Goal: Task Accomplishment & Management: Manage account settings

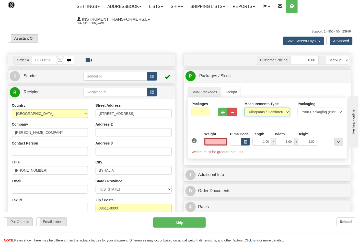
type input "0.00"
click at [277, 111] on select "Pounds / Inches Kilograms / Centimeters" at bounding box center [267, 112] width 45 height 9
select select "0"
click at [245, 108] on select "Pounds / Inches Kilograms / Centimeters" at bounding box center [267, 112] width 45 height 9
click at [213, 141] on input "0.00" at bounding box center [215, 142] width 23 height 8
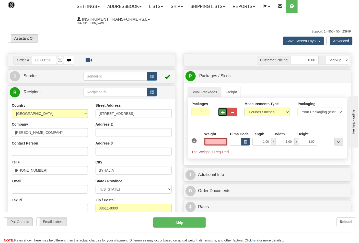
type input "0.00"
click at [220, 110] on button "button" at bounding box center [222, 112] width 9 height 9
click at [219, 112] on button "button" at bounding box center [222, 112] width 9 height 9
click at [219, 110] on button "button" at bounding box center [222, 112] width 9 height 9
click at [224, 111] on span "button" at bounding box center [223, 112] width 4 height 3
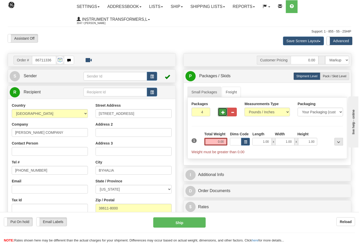
type input "5"
click at [332, 75] on span "Pack / Skid Level" at bounding box center [335, 76] width 24 height 4
radio input "true"
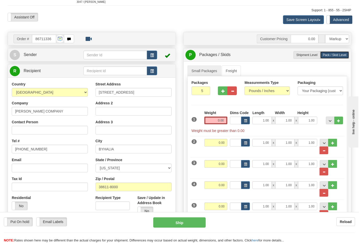
scroll to position [85, 0]
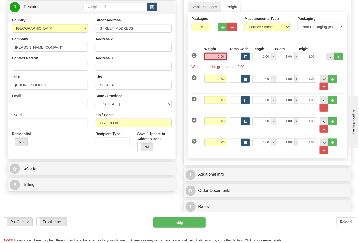
click at [215, 58] on input "0.00" at bounding box center [215, 57] width 23 height 8
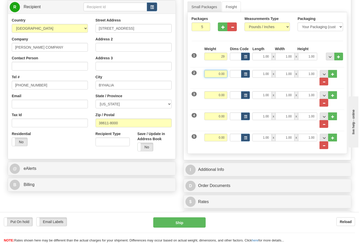
type input "29.00"
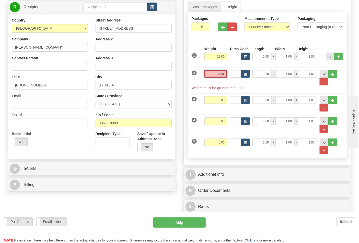
click at [225, 72] on input "0.00" at bounding box center [215, 74] width 23 height 8
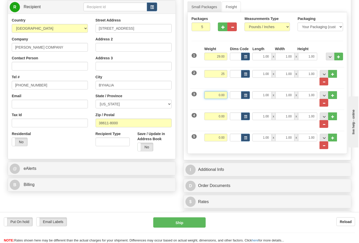
type input "25.00"
click at [226, 95] on input "0.00" at bounding box center [215, 95] width 23 height 8
type input "26.00"
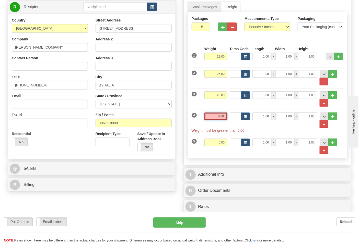
click at [226, 116] on input "0.00" at bounding box center [215, 116] width 23 height 8
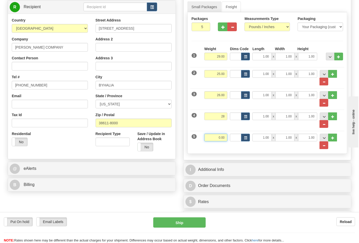
type input "28.00"
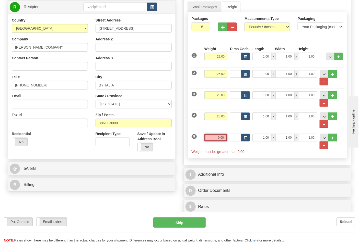
click at [223, 141] on input "0.00" at bounding box center [215, 138] width 23 height 8
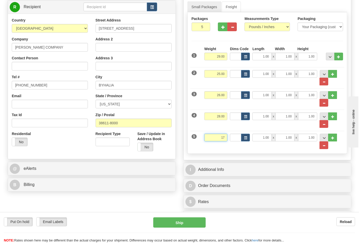
click button "Delete" at bounding box center [0, 0] width 0 height 0
type input "17.00"
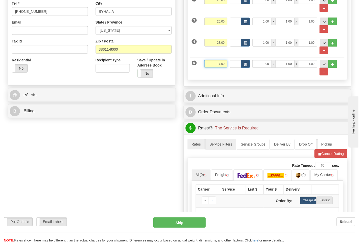
scroll to position [170, 0]
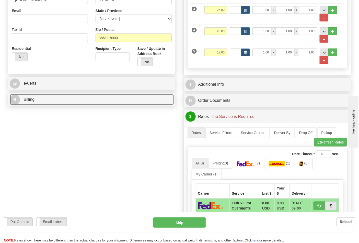
click at [61, 102] on link "B Billing" at bounding box center [92, 99] width 164 height 10
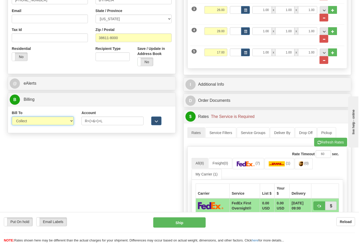
click at [45, 120] on select "Sender Recipient Third Party Collect" at bounding box center [43, 121] width 62 height 9
select select "2"
click at [12, 117] on select "Sender Recipient Third Party Collect" at bounding box center [43, 121] width 62 height 9
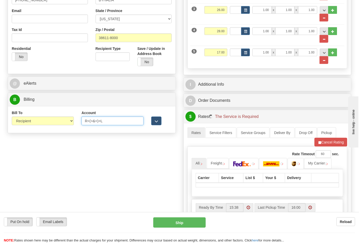
drag, startPoint x: 111, startPoint y: 117, endPoint x: 74, endPoint y: 125, distance: 38.1
click at [74, 125] on div "Bill To Sender Recipient Third Party Collect Account R<(>&<)>L 3rd Party Accoun…" at bounding box center [92, 119] width 168 height 19
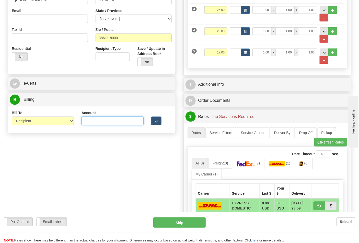
click at [86, 119] on input "Account" at bounding box center [113, 121] width 62 height 9
type input "39436E"
click at [308, 168] on link "(0)" at bounding box center [304, 163] width 18 height 11
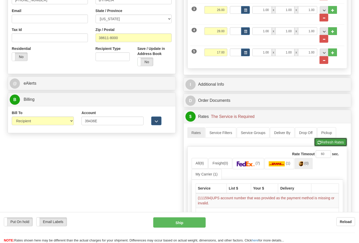
click at [324, 146] on button "Refresh Rates" at bounding box center [330, 142] width 33 height 9
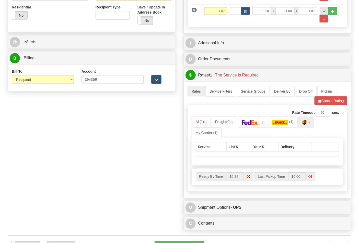
scroll to position [256, 0]
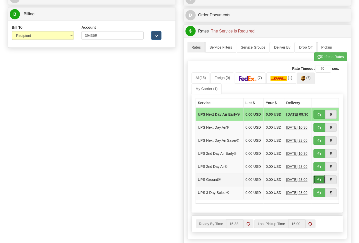
click at [321, 184] on button "button" at bounding box center [320, 179] width 12 height 9
type input "03"
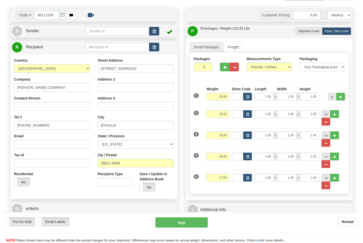
scroll to position [113, 0]
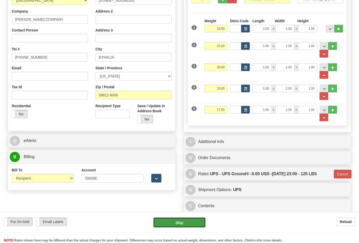
click at [171, 219] on button "Ship" at bounding box center [179, 222] width 52 height 10
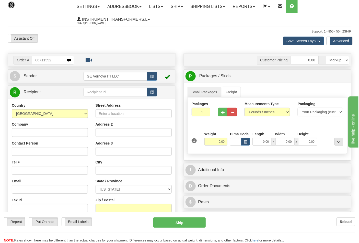
type input "86711352"
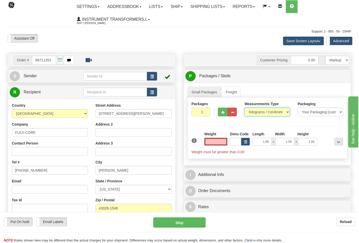
type input "0.00"
click at [254, 112] on select "Pounds / Inches Kilograms / Centimeters" at bounding box center [267, 112] width 45 height 9
select select "0"
click at [245, 108] on select "Pounds / Inches Kilograms / Centimeters" at bounding box center [267, 112] width 45 height 9
click at [200, 142] on div "1" at bounding box center [196, 136] width 13 height 11
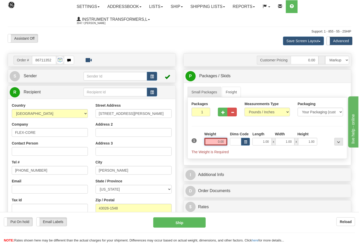
click at [213, 143] on input "0.00" at bounding box center [215, 142] width 23 height 8
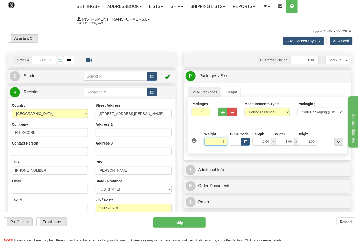
click button "Delete" at bounding box center [0, 0] width 0 height 0
type input "6.00"
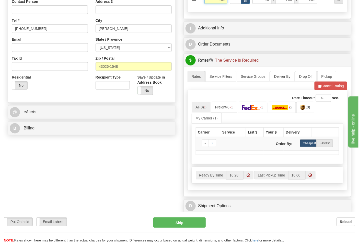
scroll to position [142, 0]
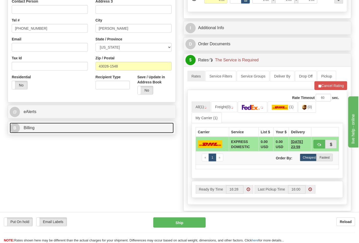
click at [113, 124] on link "B Billing" at bounding box center [92, 128] width 164 height 10
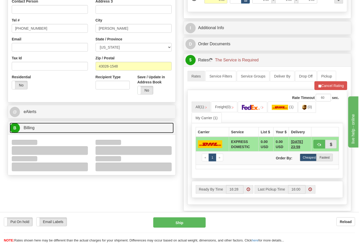
scroll to position [199, 0]
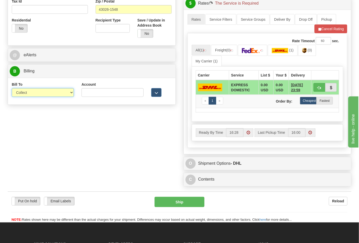
click at [65, 93] on select "Sender Recipient Third Party Collect" at bounding box center [43, 92] width 62 height 9
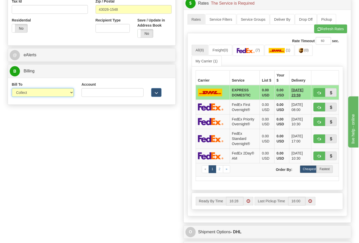
select select "2"
click at [12, 89] on select "Sender Recipient Third Party Collect" at bounding box center [43, 92] width 62 height 9
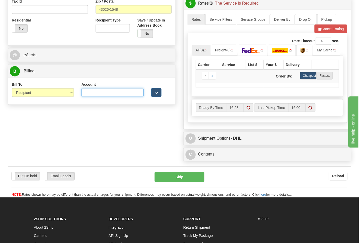
click at [86, 91] on input "Account" at bounding box center [113, 92] width 62 height 9
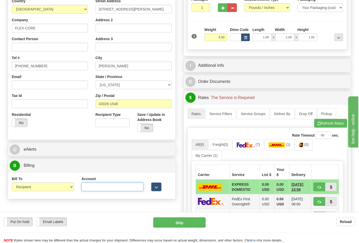
scroll to position [113, 0]
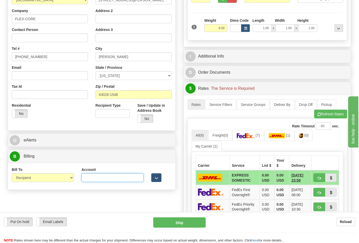
click at [103, 177] on input "Account" at bounding box center [113, 177] width 62 height 9
paste input "473367"
type input "473367"
click at [303, 138] on img at bounding box center [301, 135] width 4 height 5
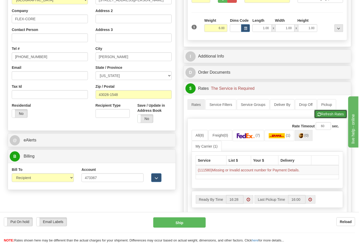
click at [325, 117] on button "Refresh Rates" at bounding box center [330, 114] width 33 height 9
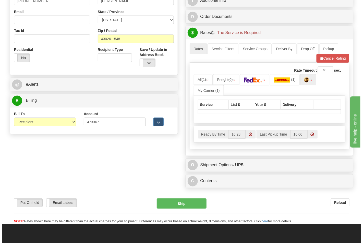
scroll to position [170, 0]
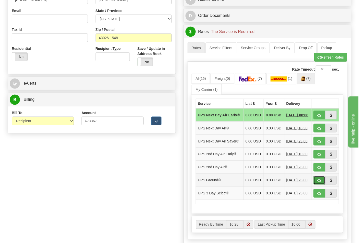
click at [318, 182] on span "button" at bounding box center [320, 180] width 4 height 3
type input "03"
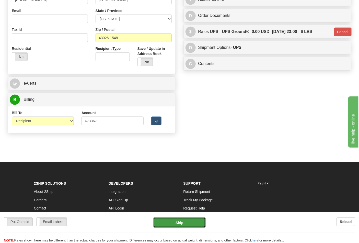
click at [186, 219] on button "Ship" at bounding box center [179, 222] width 52 height 10
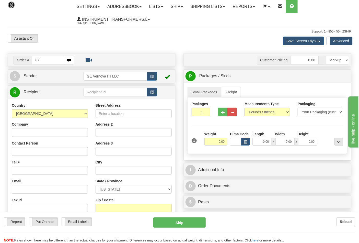
type input "8"
type input "86711349"
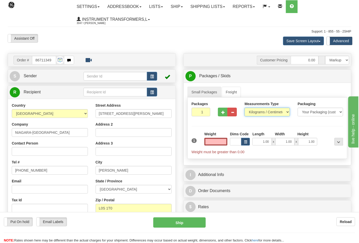
type input "0.00"
drag, startPoint x: 287, startPoint y: 111, endPoint x: 284, endPoint y: 116, distance: 5.7
click at [286, 111] on select "Pounds / Inches Kilograms / Centimeters" at bounding box center [267, 112] width 45 height 9
select select "0"
click at [245, 108] on select "Pounds / Inches Kilograms / Centimeters" at bounding box center [267, 112] width 45 height 9
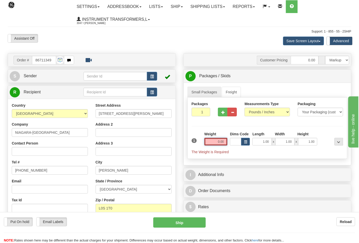
click at [215, 143] on input "0.00" at bounding box center [215, 142] width 23 height 8
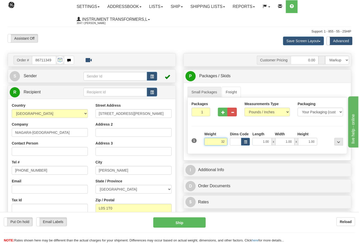
click button "Delete" at bounding box center [0, 0] width 0 height 0
type input "32.00"
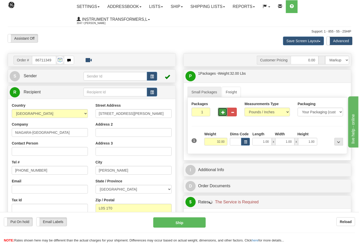
click at [224, 111] on span "button" at bounding box center [223, 112] width 4 height 3
type input "2"
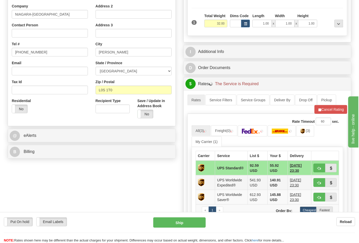
scroll to position [142, 0]
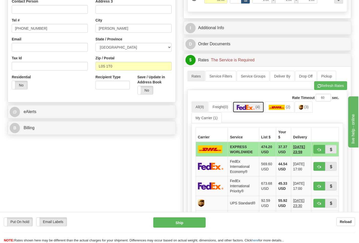
click at [260, 108] on span "(4)" at bounding box center [258, 107] width 4 height 4
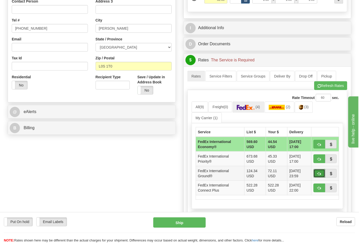
click at [317, 173] on button "button" at bounding box center [320, 173] width 12 height 9
type input "92"
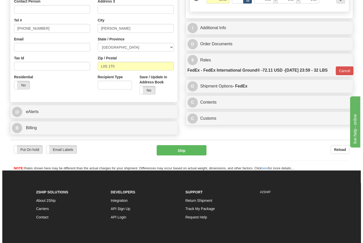
scroll to position [113, 0]
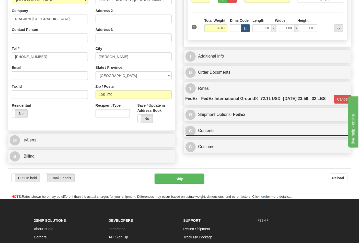
click at [247, 136] on link "C Contents" at bounding box center [268, 130] width 164 height 10
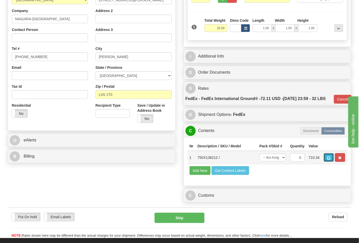
click at [334, 162] on button "button" at bounding box center [329, 157] width 10 height 9
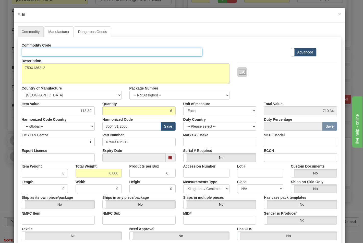
click at [40, 53] on input "Id" at bounding box center [112, 52] width 181 height 9
type input "TRANSFORMERS"
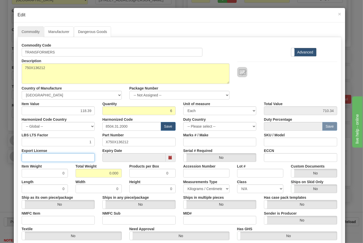
drag, startPoint x: 59, startPoint y: 155, endPoint x: 64, endPoint y: 158, distance: 6.0
click at [59, 155] on input "Export License" at bounding box center [58, 157] width 73 height 9
type input "NLR"
click at [38, 217] on input "NMFC Item" at bounding box center [58, 220] width 73 height 9
type input "63170"
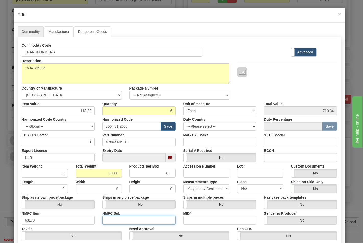
click at [109, 217] on input "NMFC Sub" at bounding box center [138, 220] width 73 height 9
type input "4"
drag, startPoint x: 106, startPoint y: 172, endPoint x: 120, endPoint y: 172, distance: 14.8
click at [120, 172] on div "Total Weight 0.000" at bounding box center [99, 170] width 54 height 16
type input "32"
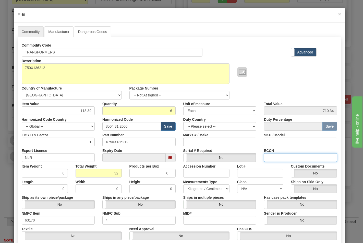
type input "5.3333"
click at [285, 159] on input "ECCN" at bounding box center [300, 157] width 73 height 9
type input "EAR99"
click at [257, 189] on select "N/A 50.0 55.0 60.0 65.0 70.0 85.0 92.5 100.0 125.0 175.0 250.0 300.0 400.0" at bounding box center [260, 188] width 46 height 9
select select "70.0"
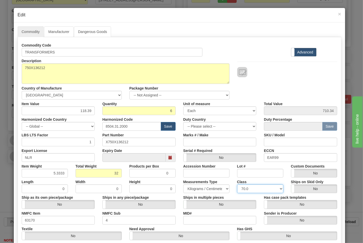
click at [237, 184] on select "N/A 50.0 55.0 60.0 65.0 70.0 85.0 92.5 100.0 125.0 175.0 250.0 300.0 400.0" at bounding box center [260, 188] width 46 height 9
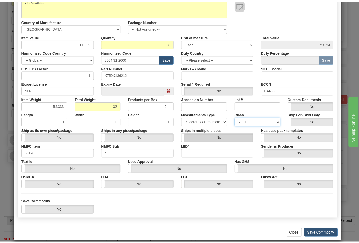
scroll to position [73, 0]
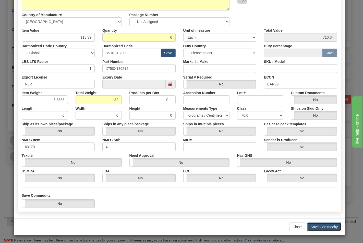
click at [323, 223] on button "Save Commodity" at bounding box center [325, 226] width 34 height 9
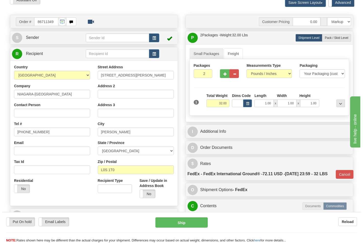
scroll to position [28, 0]
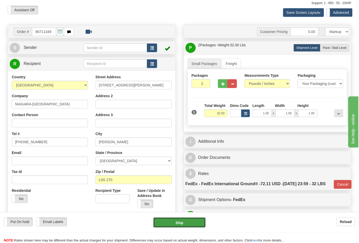
click at [187, 223] on button "Ship" at bounding box center [179, 222] width 52 height 10
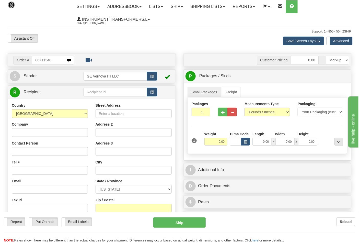
type input "86711348"
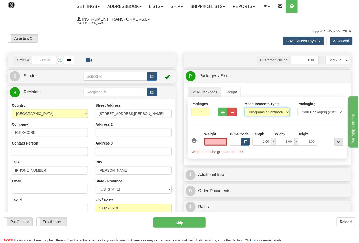
type input "0.00"
click at [257, 108] on select "Pounds / Inches Kilograms / Centimeters" at bounding box center [267, 112] width 45 height 9
select select "0"
click at [245, 108] on select "Pounds / Inches Kilograms / Centimeters" at bounding box center [267, 112] width 45 height 9
click at [213, 142] on input "0.00" at bounding box center [215, 142] width 23 height 8
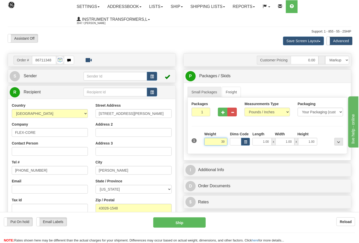
click button "Delete" at bounding box center [0, 0] width 0 height 0
type input "39.00"
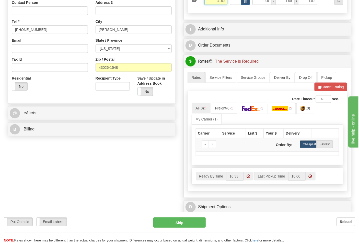
scroll to position [142, 0]
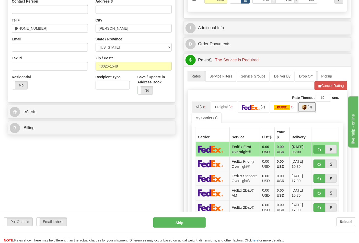
click at [309, 108] on link "(0)" at bounding box center [307, 106] width 18 height 11
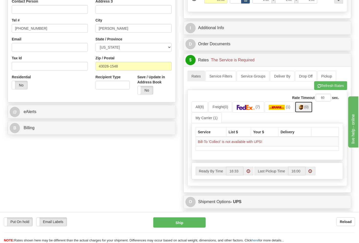
scroll to position [199, 0]
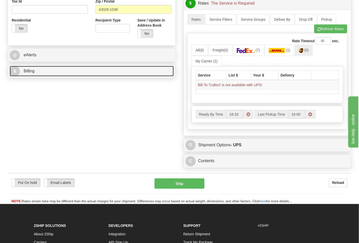
click at [131, 70] on link "B Billing" at bounding box center [92, 71] width 164 height 10
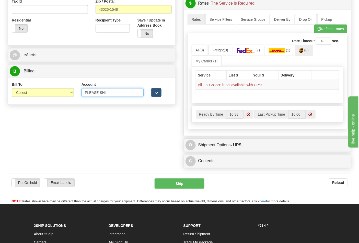
drag, startPoint x: 107, startPoint y: 93, endPoint x: 82, endPoint y: 94, distance: 25.0
click at [82, 94] on input "PLEASE SHI" at bounding box center [113, 92] width 62 height 9
click at [69, 94] on select "Sender Recipient Third Party Collect" at bounding box center [43, 92] width 62 height 9
select select "2"
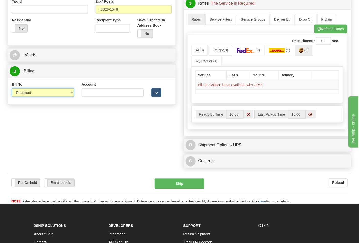
click at [12, 89] on select "Sender Recipient Third Party Collect" at bounding box center [43, 92] width 62 height 9
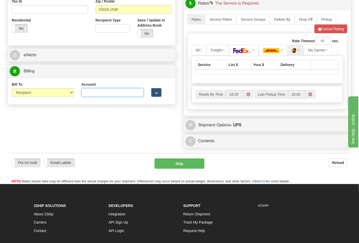
click at [103, 92] on input "Account" at bounding box center [113, 92] width 62 height 9
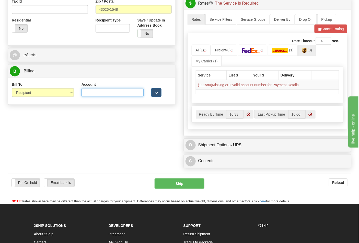
paste input "473367"
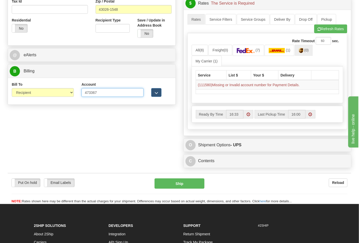
type input "473367"
click at [300, 51] on link "(0)" at bounding box center [304, 50] width 18 height 11
click at [302, 51] on img at bounding box center [301, 50] width 4 height 5
click at [325, 32] on button "Refresh Rates" at bounding box center [330, 29] width 33 height 9
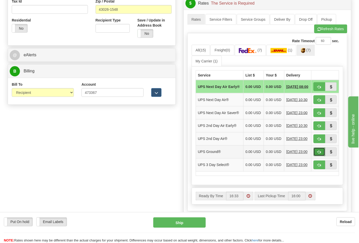
click at [320, 154] on span "button" at bounding box center [320, 152] width 4 height 3
type input "03"
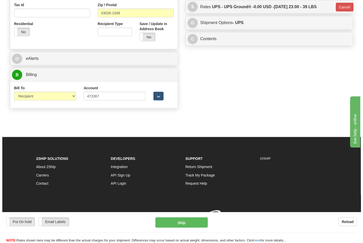
scroll to position [196, 0]
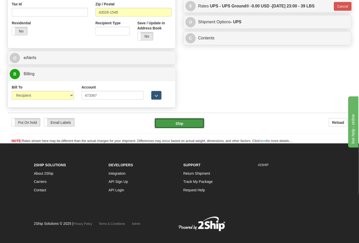
click at [181, 122] on button "Ship" at bounding box center [180, 123] width 50 height 10
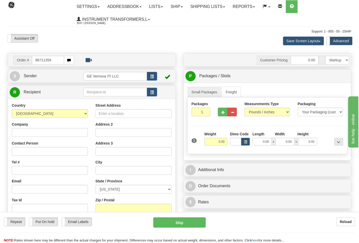
type input "86711356"
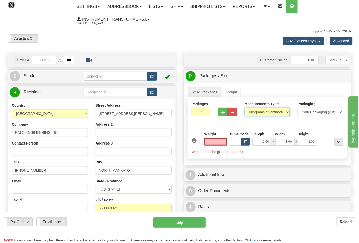
type input "0.00"
click at [274, 111] on select "Pounds / Inches Kilograms / Centimeters" at bounding box center [267, 112] width 45 height 9
select select "0"
click at [245, 108] on select "Pounds / Inches Kilograms / Centimeters" at bounding box center [267, 112] width 45 height 9
click at [217, 142] on input "0.00" at bounding box center [215, 142] width 23 height 8
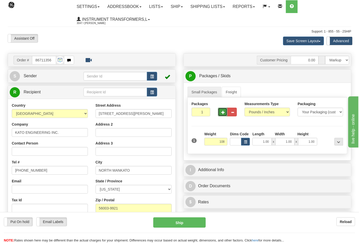
type input "108.00"
click at [225, 116] on button "button" at bounding box center [222, 112] width 9 height 9
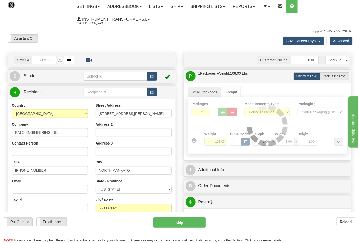
click at [224, 114] on div at bounding box center [267, 125] width 159 height 56
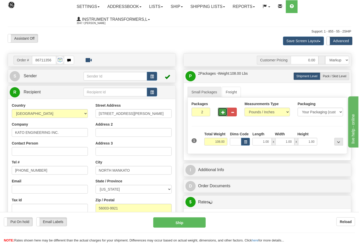
click at [224, 114] on span "button" at bounding box center [223, 112] width 4 height 3
type input "4"
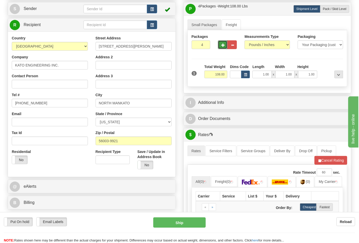
scroll to position [85, 0]
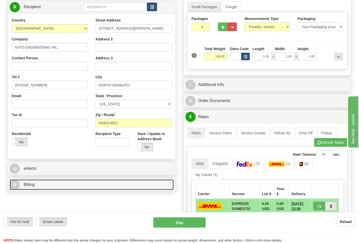
click at [109, 187] on link "B Billing" at bounding box center [92, 184] width 164 height 10
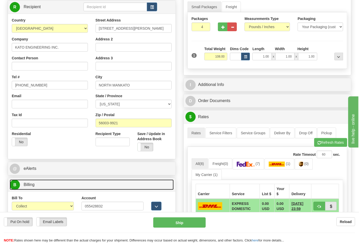
scroll to position [142, 0]
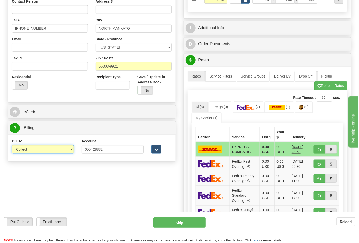
click at [61, 152] on select "Sender Recipient Third Party Collect" at bounding box center [43, 149] width 62 height 9
select select "2"
click at [12, 145] on select "Sender Recipient Third Party Collect" at bounding box center [43, 149] width 62 height 9
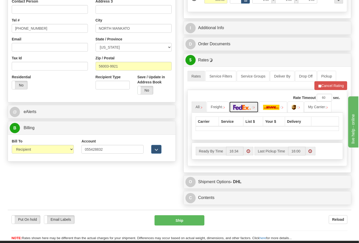
click at [254, 110] on link at bounding box center [244, 106] width 30 height 11
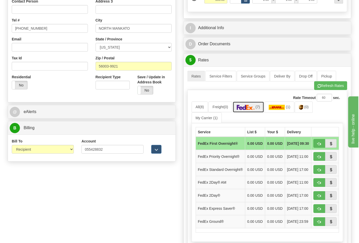
click at [249, 109] on img at bounding box center [246, 107] width 18 height 5
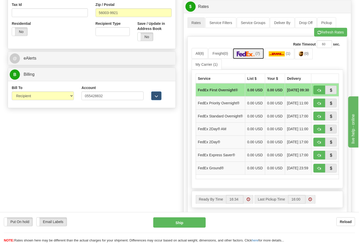
scroll to position [199, 0]
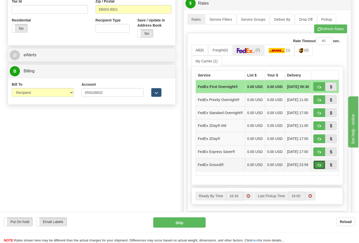
click at [319, 167] on span "button" at bounding box center [320, 165] width 4 height 3
type input "92"
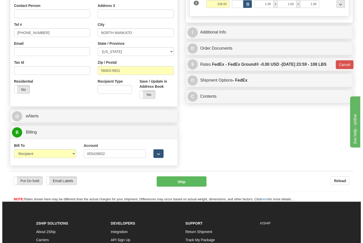
scroll to position [139, 0]
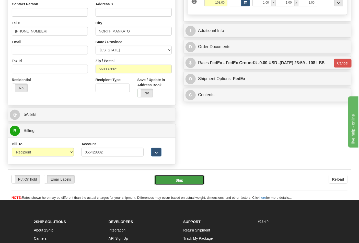
click at [187, 178] on button "Ship" at bounding box center [180, 180] width 50 height 10
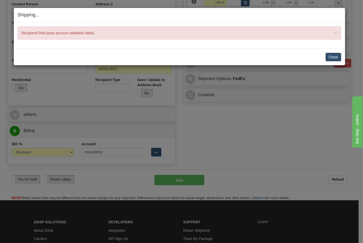
click at [330, 57] on button "Close" at bounding box center [334, 57] width 16 height 9
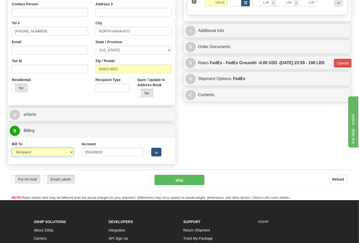
click at [72, 154] on select "Sender Recipient Third Party Collect" at bounding box center [43, 152] width 62 height 9
select select "4"
click at [12, 148] on select "Sender Recipient Third Party Collect" at bounding box center [43, 152] width 62 height 9
type input "92"
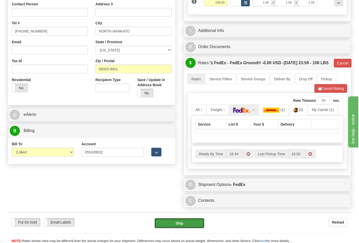
click at [186, 228] on button "Ship" at bounding box center [180, 223] width 50 height 10
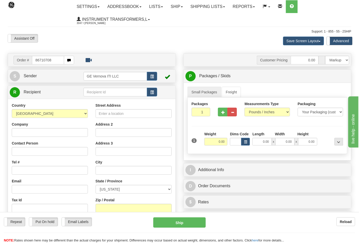
type input "86710708"
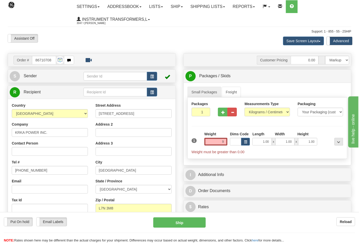
click button "Delete" at bounding box center [0, 0] width 0 height 0
type input "9.00"
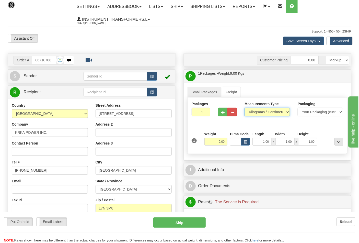
click at [255, 115] on select "Pounds / Inches Kilograms / Centimeters" at bounding box center [267, 112] width 45 height 9
select select "0"
click at [245, 108] on select "Pounds / Inches Kilograms / Centimeters" at bounding box center [267, 112] width 45 height 9
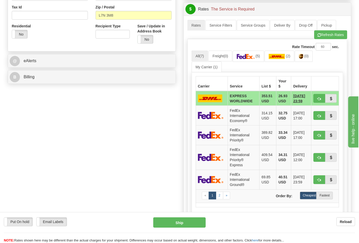
scroll to position [199, 0]
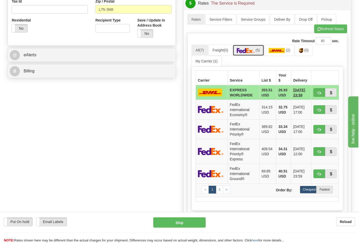
click at [261, 48] on link "(5)" at bounding box center [248, 50] width 31 height 11
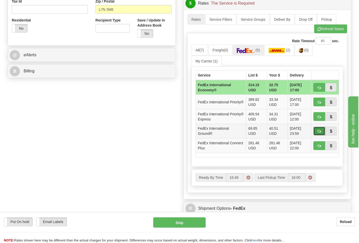
click at [321, 135] on button "button" at bounding box center [320, 131] width 12 height 9
type input "92"
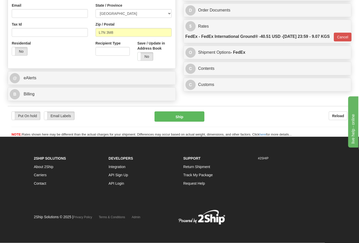
scroll to position [178, 0]
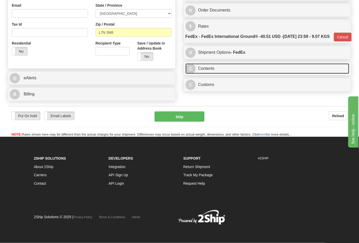
click at [237, 74] on link "C Contents" at bounding box center [268, 68] width 164 height 10
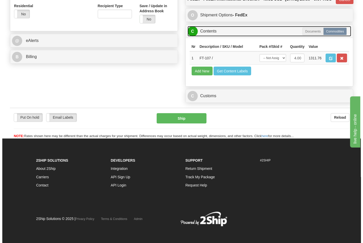
scroll to position [235, 0]
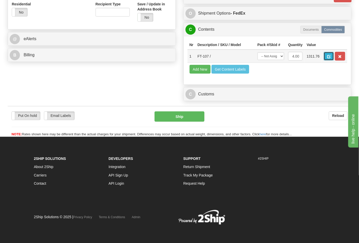
click at [334, 52] on button "button" at bounding box center [329, 56] width 10 height 9
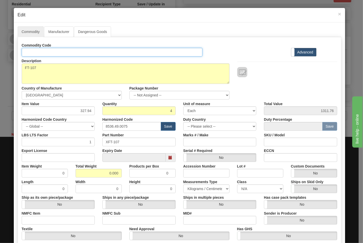
click at [44, 50] on input "Id" at bounding box center [112, 52] width 181 height 9
type input "TRANSFORMERS"
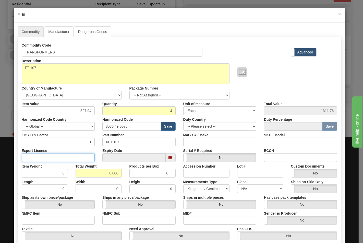
click at [49, 156] on input "Export License" at bounding box center [58, 157] width 73 height 9
type input "NLR"
drag, startPoint x: 41, startPoint y: 219, endPoint x: 46, endPoint y: 221, distance: 5.7
click at [41, 219] on input "NMFC Item" at bounding box center [58, 220] width 73 height 9
type input "63170"
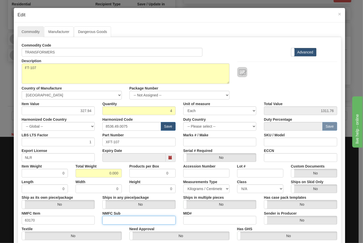
drag, startPoint x: 106, startPoint y: 217, endPoint x: 111, endPoint y: 223, distance: 7.4
click at [106, 217] on input "NMFC Sub" at bounding box center [138, 220] width 73 height 9
type input "4"
drag, startPoint x: 100, startPoint y: 171, endPoint x: 103, endPoint y: 171, distance: 3.1
click at [102, 172] on input "0.000" at bounding box center [99, 173] width 46 height 9
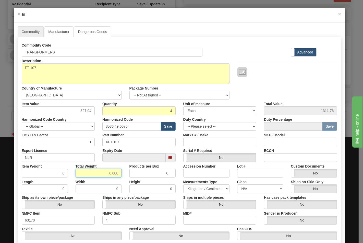
drag, startPoint x: 103, startPoint y: 171, endPoint x: 118, endPoint y: 171, distance: 14.3
click at [118, 171] on input "0.000" at bounding box center [99, 173] width 46 height 9
type input "9"
type input "2.2500"
click at [262, 188] on select "N/A 50.0 55.0 60.0 65.0 70.0 85.0 92.5 100.0 125.0 175.0 250.0 300.0 400.0" at bounding box center [260, 188] width 46 height 9
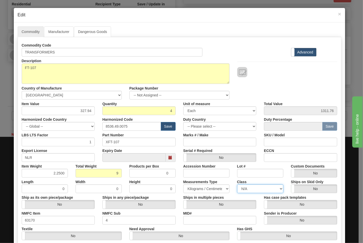
select select "70.0"
click at [237, 184] on select "N/A 50.0 55.0 60.0 65.0 70.0 85.0 92.5 100.0 125.0 175.0 250.0 300.0 400.0" at bounding box center [260, 188] width 46 height 9
click at [271, 158] on input "ECCN" at bounding box center [300, 157] width 73 height 9
type input "EAR99"
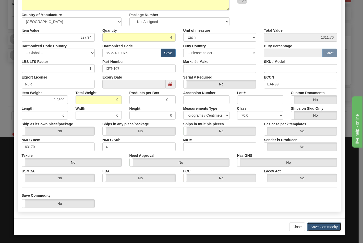
click at [322, 229] on button "Save Commodity" at bounding box center [325, 226] width 34 height 9
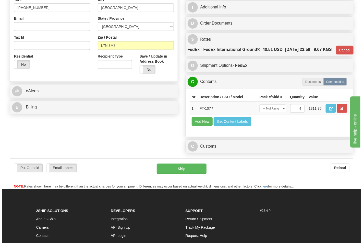
scroll to position [178, 0]
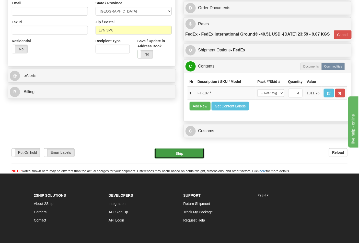
click at [182, 158] on button "Ship" at bounding box center [180, 153] width 50 height 10
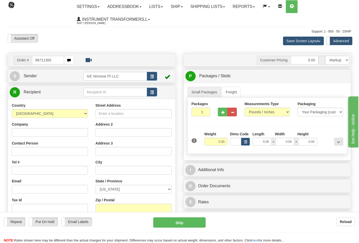
type input "86711365"
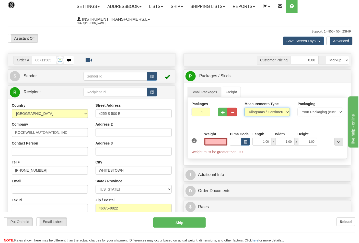
type input "0.00"
click at [270, 113] on select "Pounds / Inches Kilograms / Centimeters" at bounding box center [267, 112] width 45 height 9
select select "0"
click at [245, 108] on select "Pounds / Inches Kilograms / Centimeters" at bounding box center [267, 112] width 45 height 9
click at [211, 144] on input "0.00" at bounding box center [215, 142] width 23 height 8
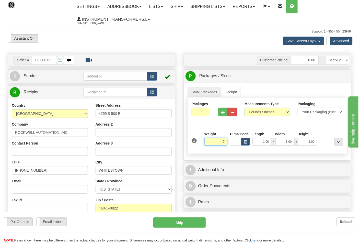
click button "Delete" at bounding box center [0, 0] width 0 height 0
type input "7.00"
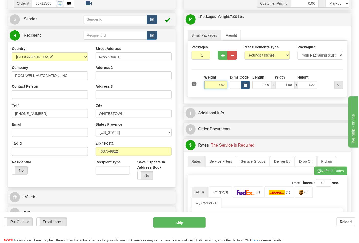
scroll to position [113, 0]
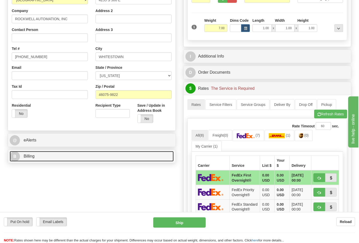
click at [135, 159] on link "B Billing" at bounding box center [92, 156] width 164 height 10
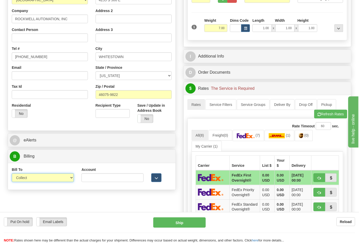
click at [60, 178] on select "Sender Recipient Third Party Collect" at bounding box center [43, 177] width 62 height 9
select select "2"
click at [12, 174] on select "Sender Recipient Third Party Collect" at bounding box center [43, 177] width 62 height 9
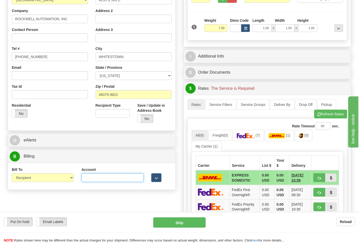
click at [104, 181] on input "Account" at bounding box center [113, 177] width 62 height 9
paste input "587102"
type input "587102"
click at [307, 136] on span "(0)" at bounding box center [306, 135] width 4 height 4
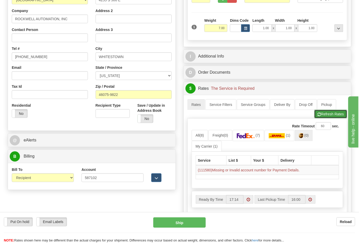
click at [329, 117] on button "Refresh Rates" at bounding box center [330, 114] width 33 height 9
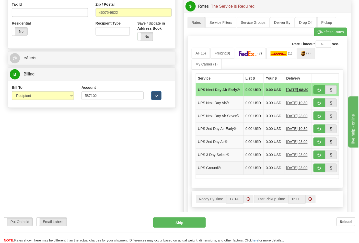
scroll to position [199, 0]
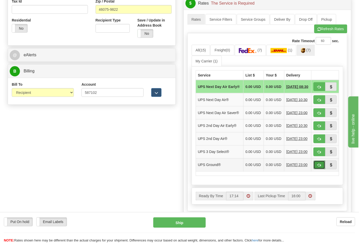
click at [318, 167] on span "button" at bounding box center [320, 165] width 4 height 3
type input "03"
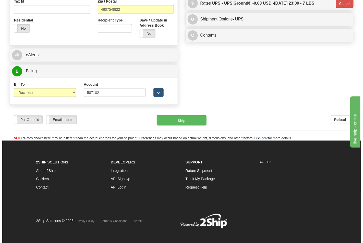
scroll to position [196, 0]
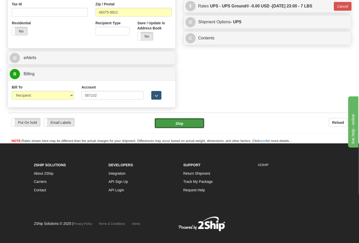
click at [181, 127] on button "Ship" at bounding box center [180, 123] width 50 height 10
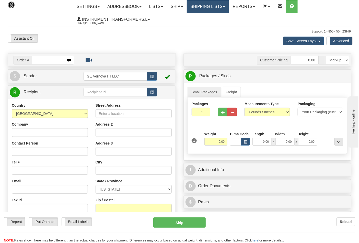
click at [223, 6] on link "Shipping lists" at bounding box center [208, 6] width 42 height 13
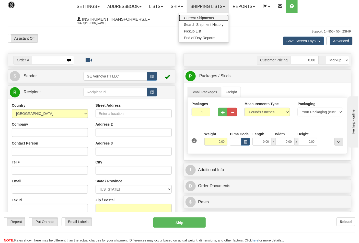
click at [213, 17] on span "Current Shipments" at bounding box center [199, 18] width 30 height 4
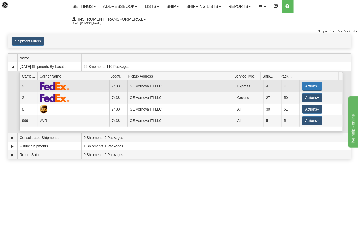
click at [317, 87] on button "Actions" at bounding box center [312, 86] width 20 height 9
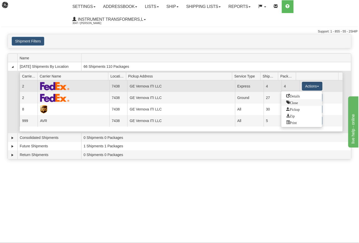
click at [295, 101] on span "Close" at bounding box center [292, 102] width 12 height 4
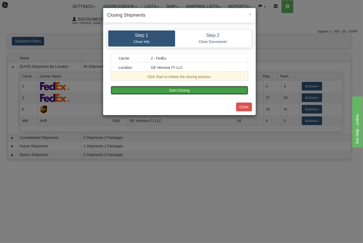
click at [187, 89] on button "Start Closing" at bounding box center [179, 90] width 137 height 9
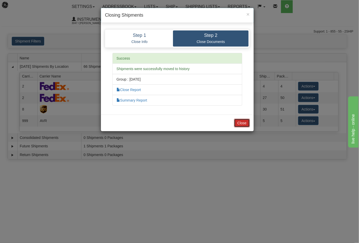
click at [242, 123] on button "Close" at bounding box center [242, 123] width 16 height 9
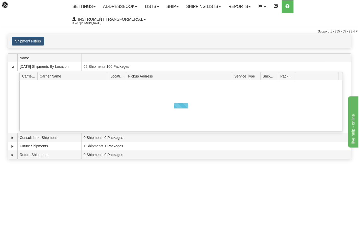
click at [319, 86] on div at bounding box center [181, 105] width 323 height 51
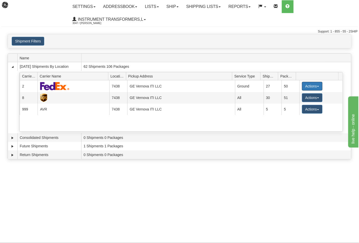
click at [316, 87] on button "Actions" at bounding box center [312, 86] width 20 height 9
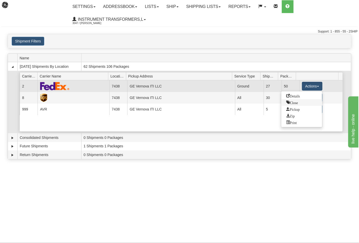
click at [291, 101] on span "Close" at bounding box center [292, 102] width 12 height 4
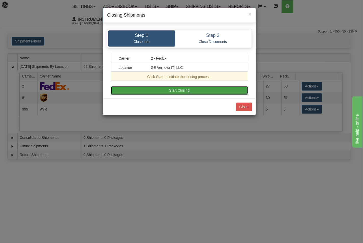
click at [212, 88] on button "Start Closing" at bounding box center [179, 90] width 137 height 9
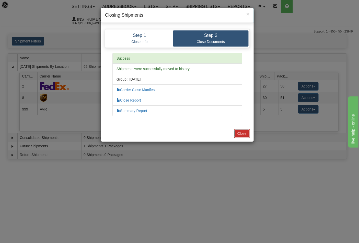
click at [243, 130] on button "Close" at bounding box center [242, 133] width 16 height 9
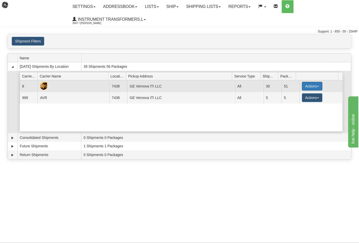
click at [317, 86] on span "button" at bounding box center [318, 86] width 2 height 1
click at [298, 105] on link "Close" at bounding box center [301, 102] width 41 height 7
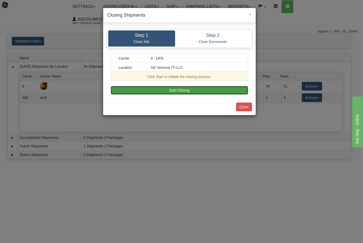
click at [209, 94] on button "Start Closing" at bounding box center [179, 90] width 137 height 9
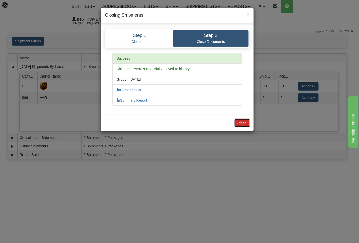
click at [244, 119] on button "Close" at bounding box center [242, 123] width 16 height 9
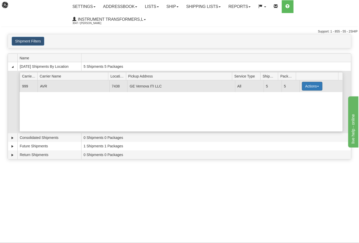
click at [317, 86] on span "button" at bounding box center [318, 86] width 2 height 1
click at [290, 103] on span "Close" at bounding box center [292, 102] width 12 height 4
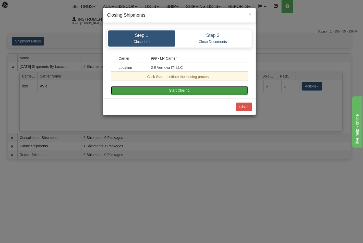
click at [176, 90] on button "Start Closing" at bounding box center [179, 90] width 137 height 9
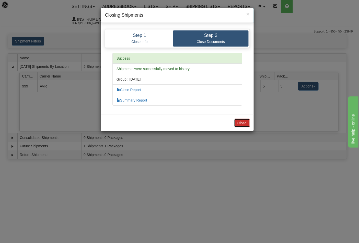
click at [241, 121] on button "Close" at bounding box center [242, 123] width 16 height 9
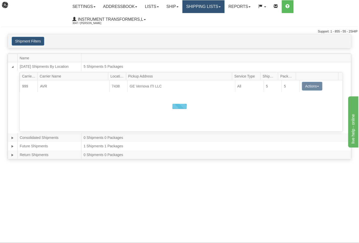
click at [219, 7] on link "Shipping lists" at bounding box center [203, 6] width 42 height 13
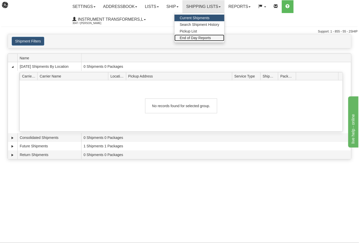
click at [199, 38] on span "End of Day Reports" at bounding box center [195, 38] width 31 height 4
